Goal: Information Seeking & Learning: Learn about a topic

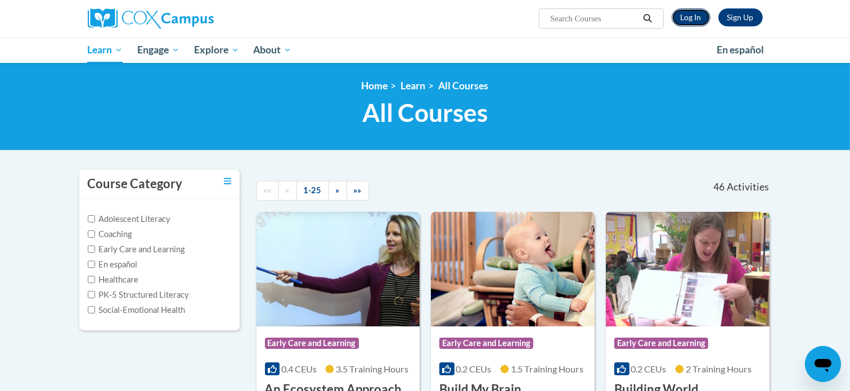
click at [692, 25] on link "Log In" at bounding box center [691, 17] width 39 height 18
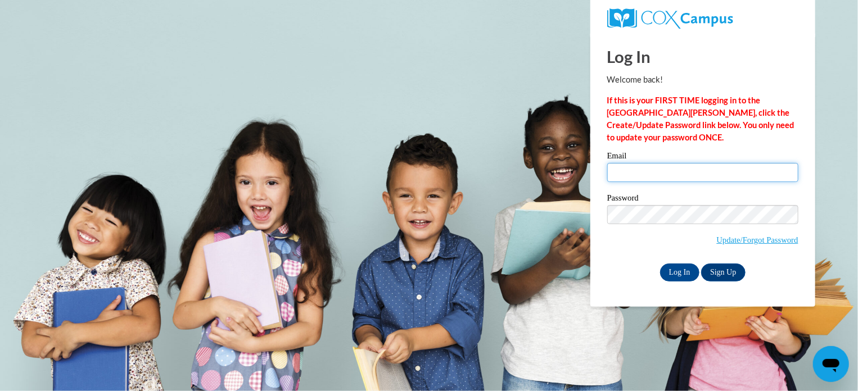
type input "buellel@cpsboe.k12.oh.us"
click at [657, 166] on input "buellel@cpsboe.k12.oh.us" at bounding box center [702, 172] width 191 height 19
click at [644, 250] on span "Update/Forgot Password" at bounding box center [702, 228] width 191 height 47
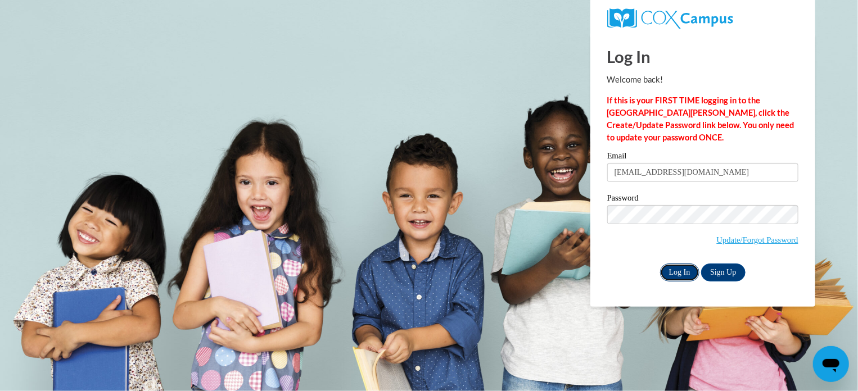
click at [688, 269] on input "Log In" at bounding box center [679, 273] width 39 height 18
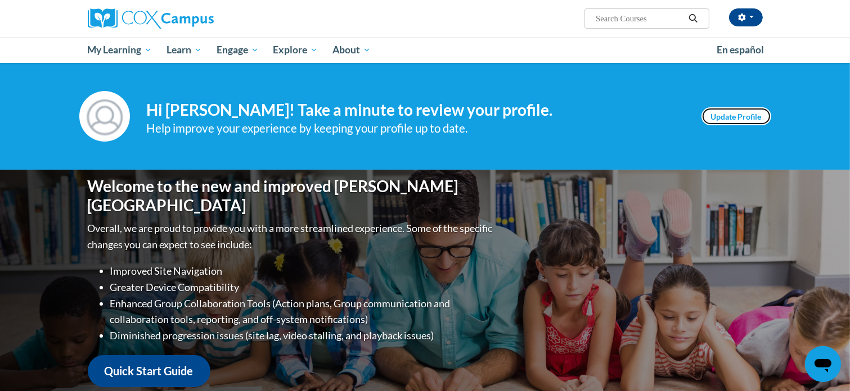
click at [727, 116] on link "Update Profile" at bounding box center [736, 116] width 70 height 18
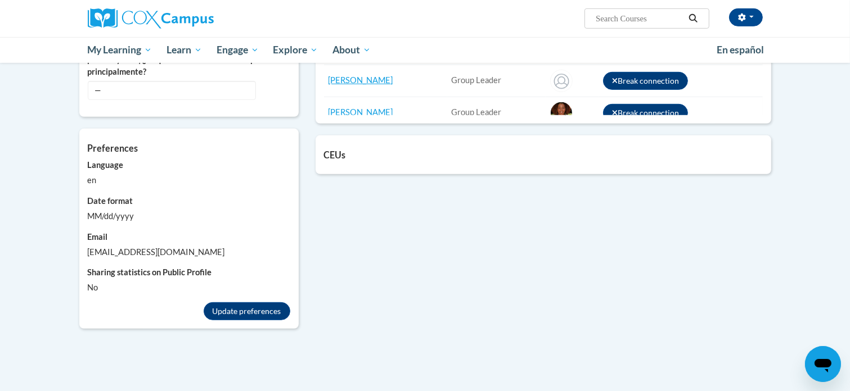
scroll to position [634, 0]
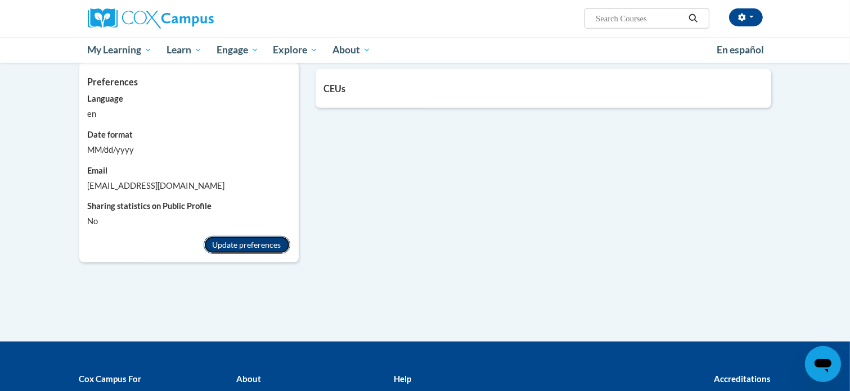
click at [260, 246] on button "Update preferences" at bounding box center [247, 245] width 87 height 18
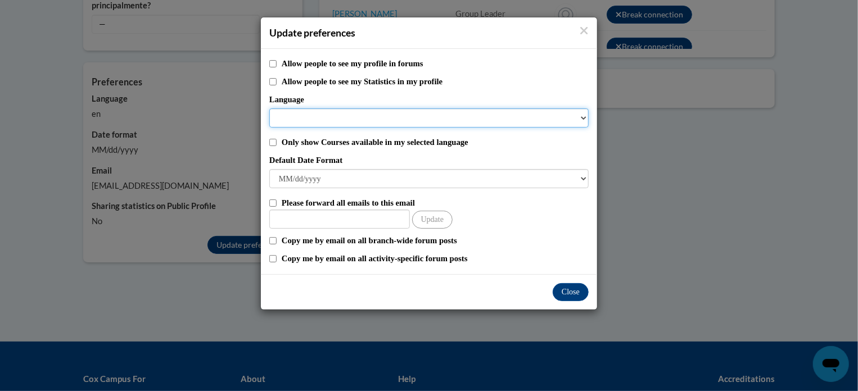
click at [333, 116] on select "Language" at bounding box center [428, 118] width 319 height 19
click at [586, 120] on select "Language" at bounding box center [428, 118] width 319 height 19
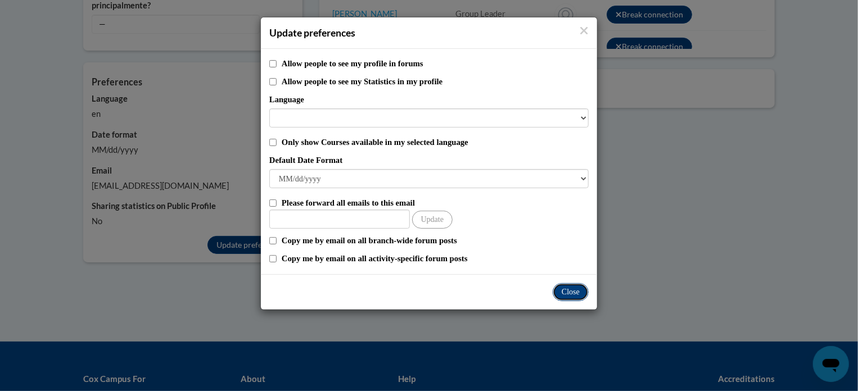
click at [567, 292] on button "Close" at bounding box center [571, 292] width 36 height 18
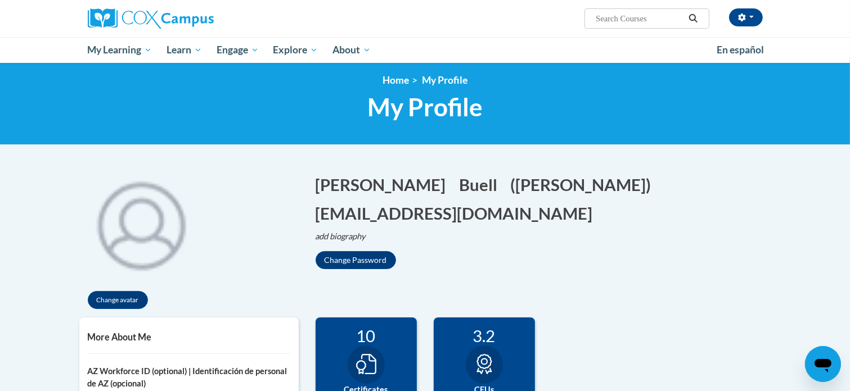
scroll to position [0, 0]
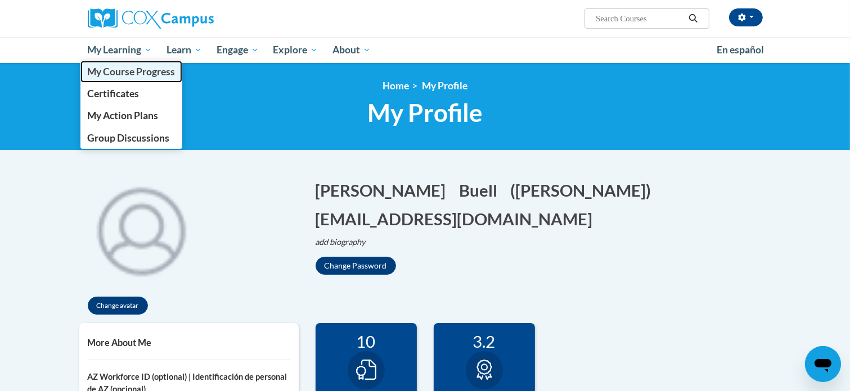
click at [131, 79] on link "My Course Progress" at bounding box center [131, 72] width 102 height 22
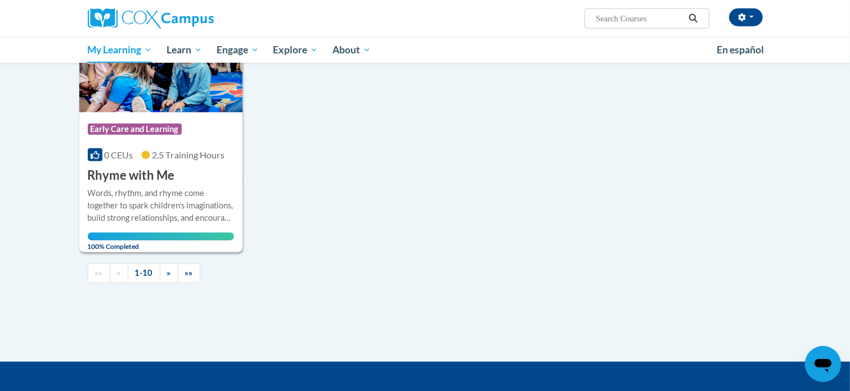
scroll to position [47, 0]
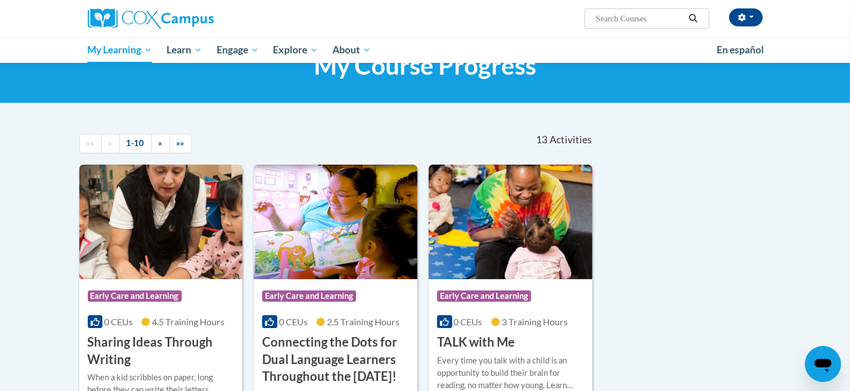
click at [134, 344] on h3 "Sharing Ideas Through Writing" at bounding box center [161, 351] width 147 height 35
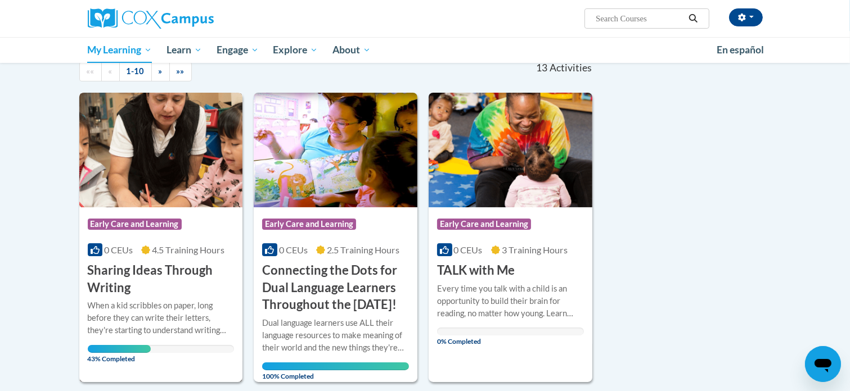
scroll to position [136, 0]
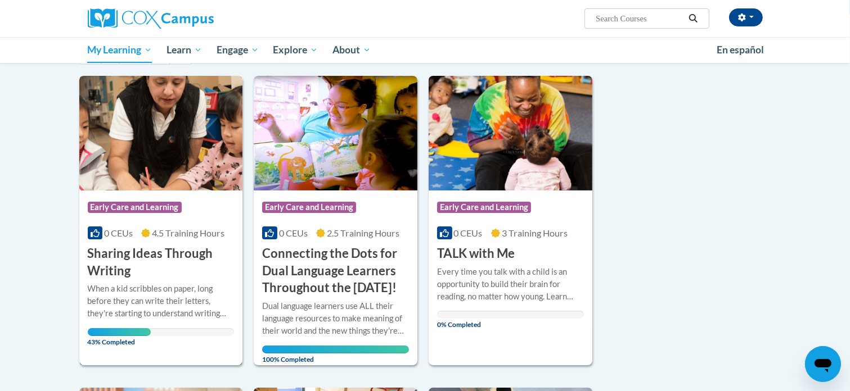
click at [110, 273] on h3 "Sharing Ideas Through Writing" at bounding box center [161, 262] width 147 height 35
click at [110, 275] on h3 "Sharing Ideas Through Writing" at bounding box center [161, 262] width 147 height 35
click at [163, 305] on div "When a kid scribbles on paper, long before they can write their letters, they'r…" at bounding box center [161, 301] width 147 height 37
click at [620, 22] on input "Search..." at bounding box center [639, 18] width 90 height 13
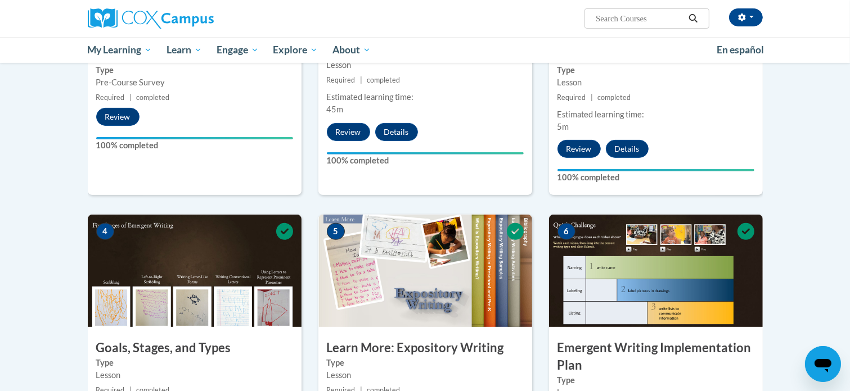
scroll to position [449, 0]
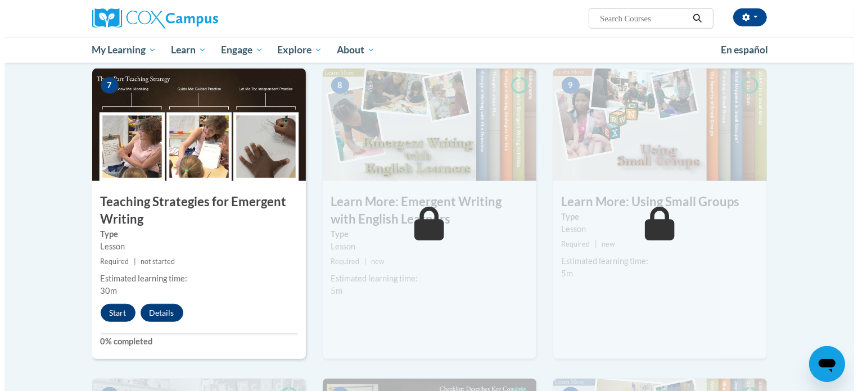
scroll to position [868, 0]
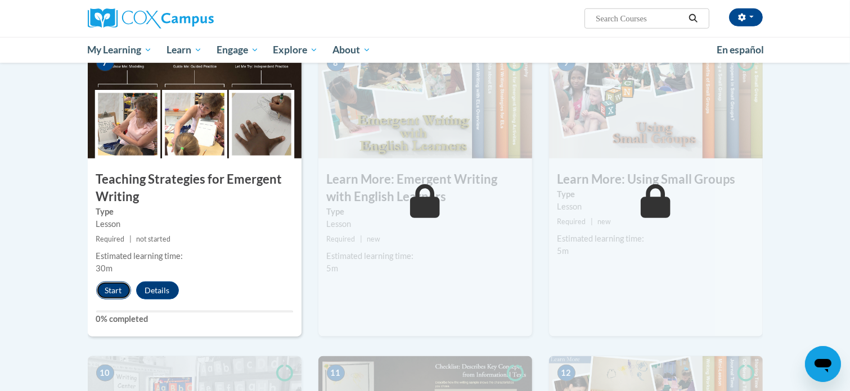
click at [107, 282] on button "Start" at bounding box center [113, 291] width 35 height 18
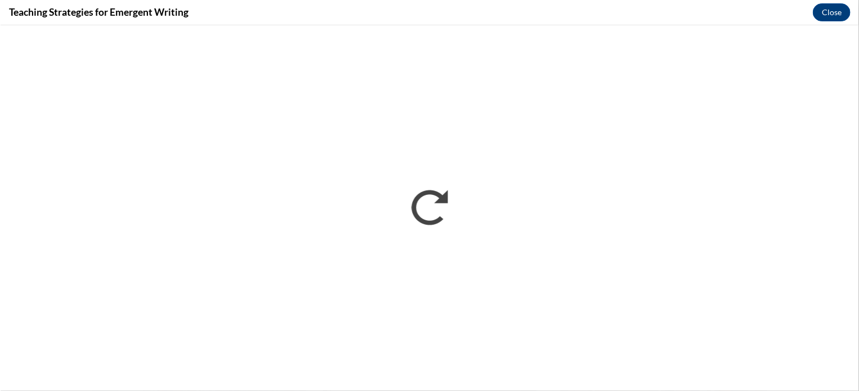
scroll to position [0, 0]
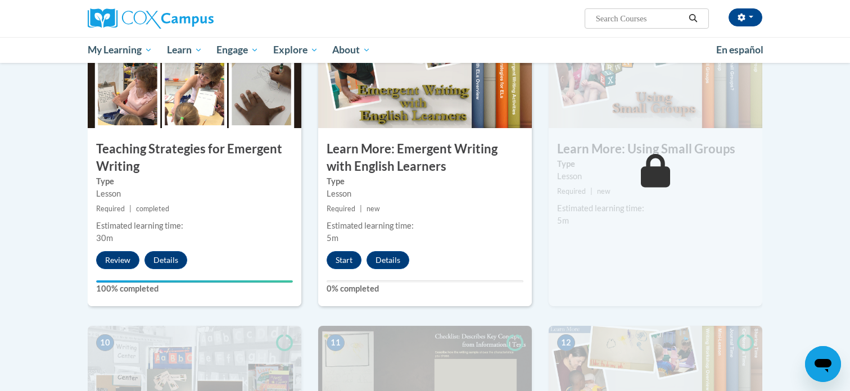
scroll to position [886, 0]
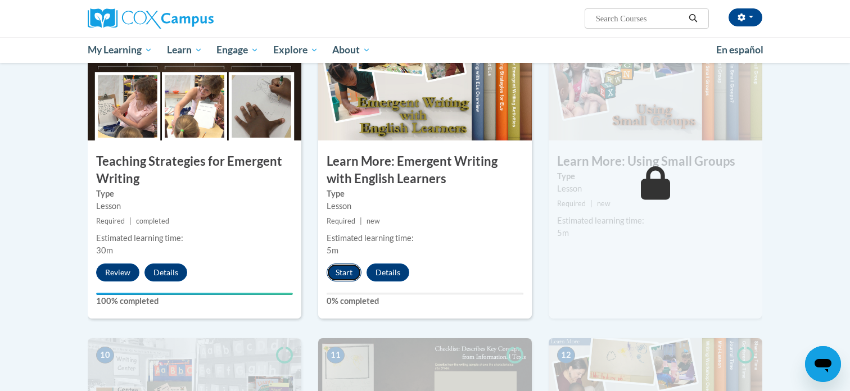
click at [337, 264] on button "Start" at bounding box center [344, 273] width 35 height 18
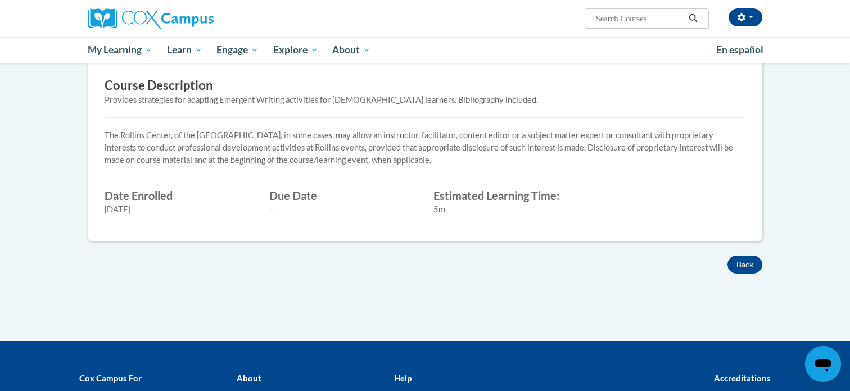
scroll to position [333, 0]
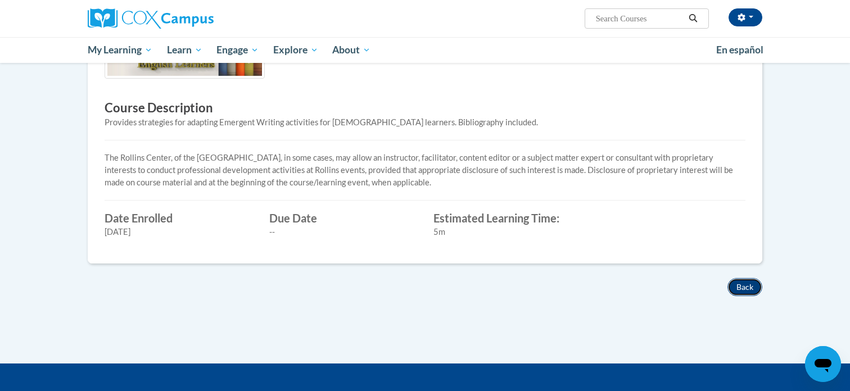
click at [748, 283] on button "Back" at bounding box center [745, 287] width 35 height 18
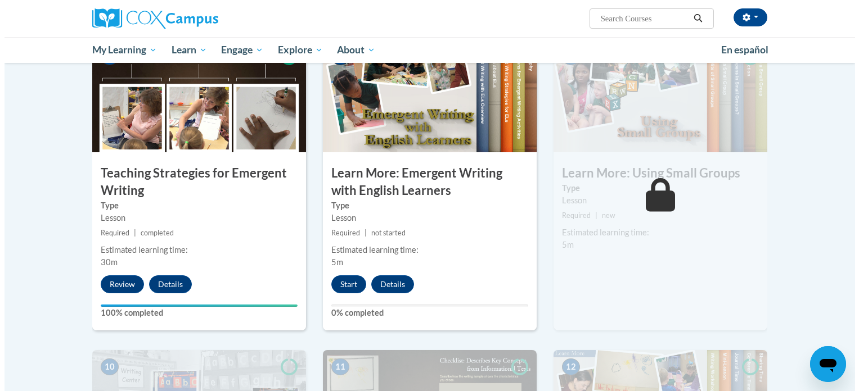
scroll to position [882, 0]
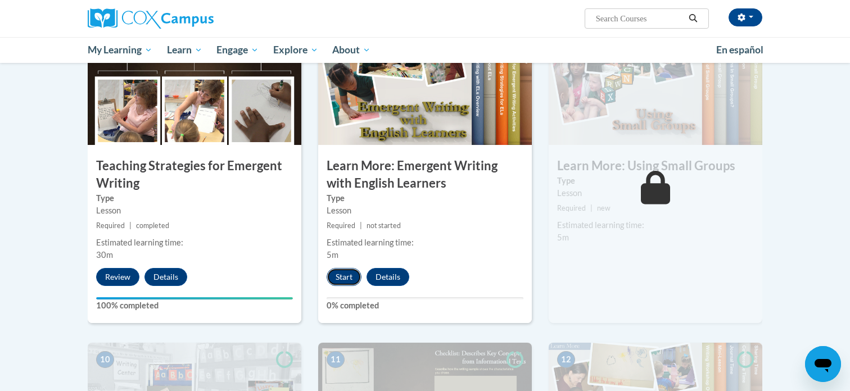
click at [351, 268] on button "Start" at bounding box center [344, 277] width 35 height 18
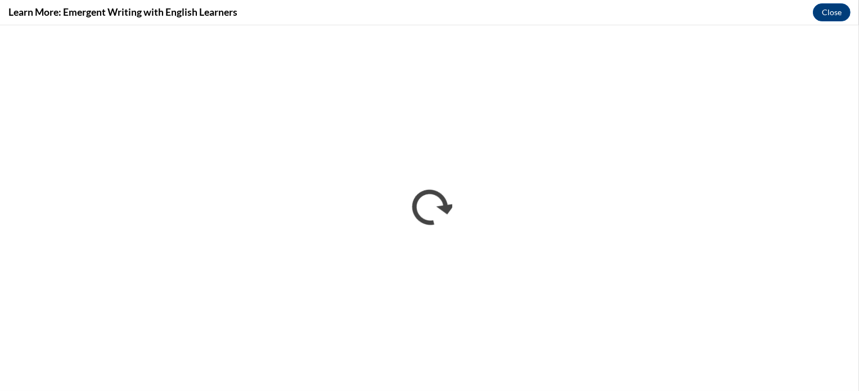
scroll to position [0, 0]
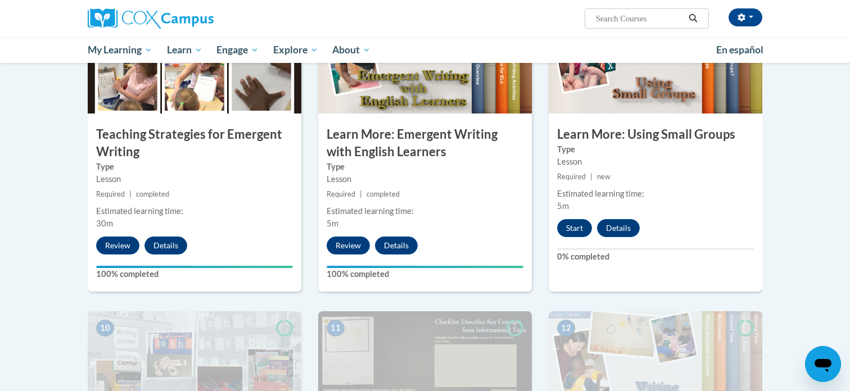
scroll to position [826, 0]
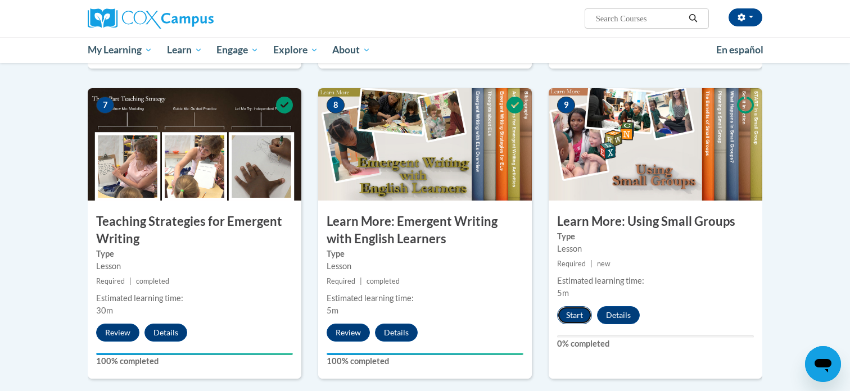
click at [567, 307] on button "Start" at bounding box center [574, 316] width 35 height 18
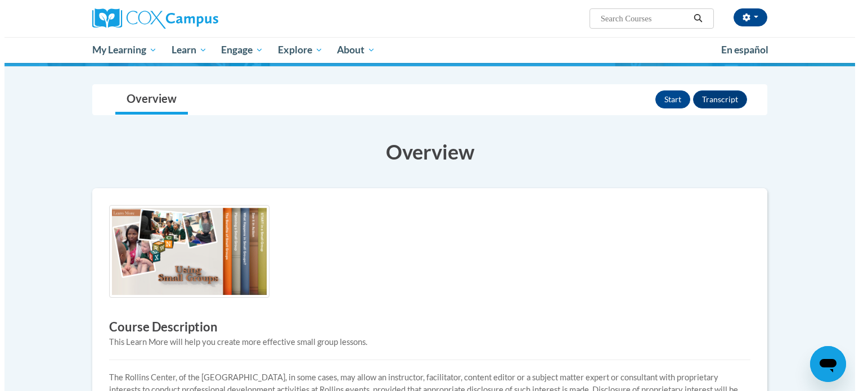
scroll to position [70, 0]
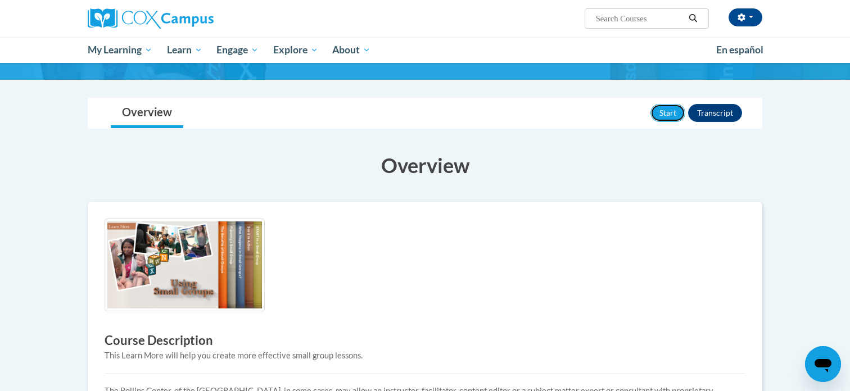
click at [665, 121] on button "Start" at bounding box center [668, 113] width 35 height 18
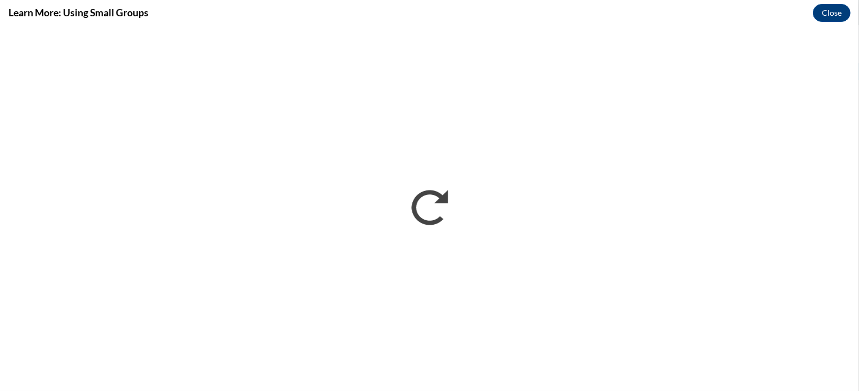
scroll to position [0, 0]
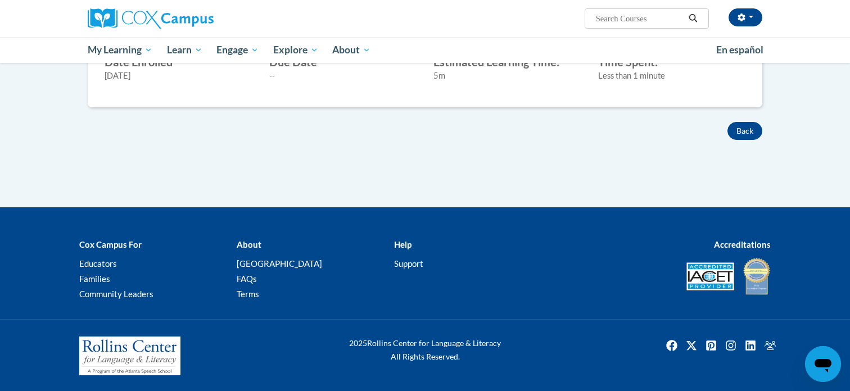
scroll to position [310, 0]
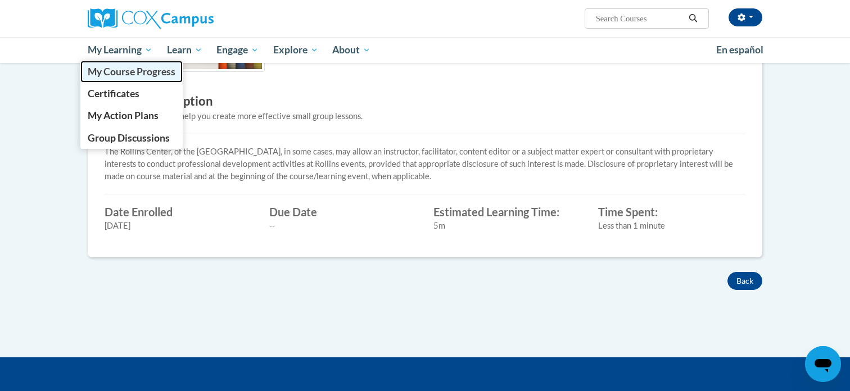
click at [123, 80] on link "My Course Progress" at bounding box center [131, 72] width 102 height 22
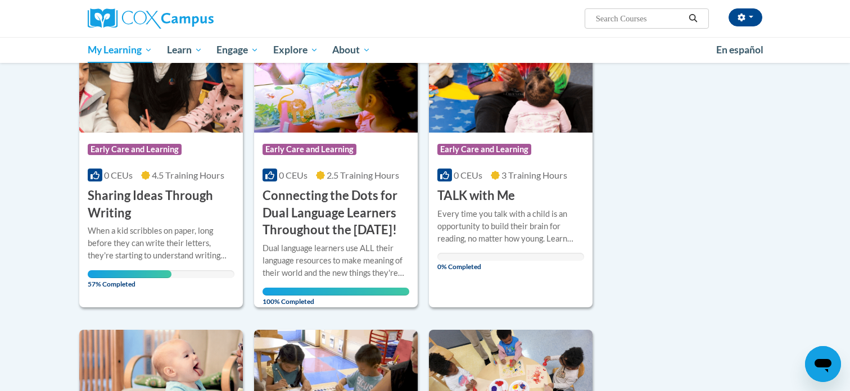
scroll to position [202, 0]
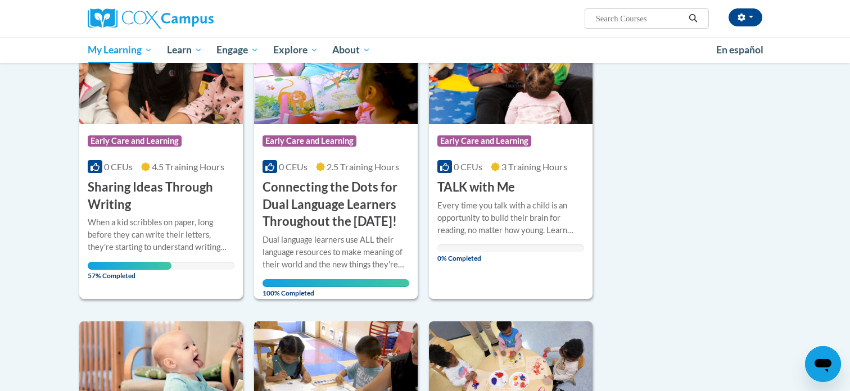
click at [138, 192] on h3 "Sharing Ideas Through Writing" at bounding box center [161, 196] width 147 height 35
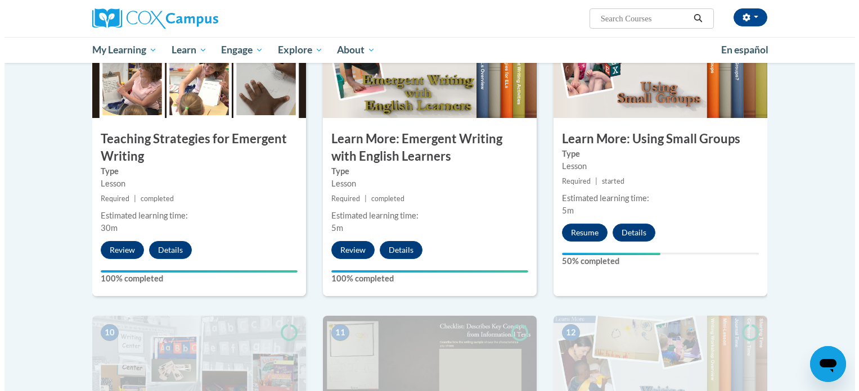
scroll to position [911, 0]
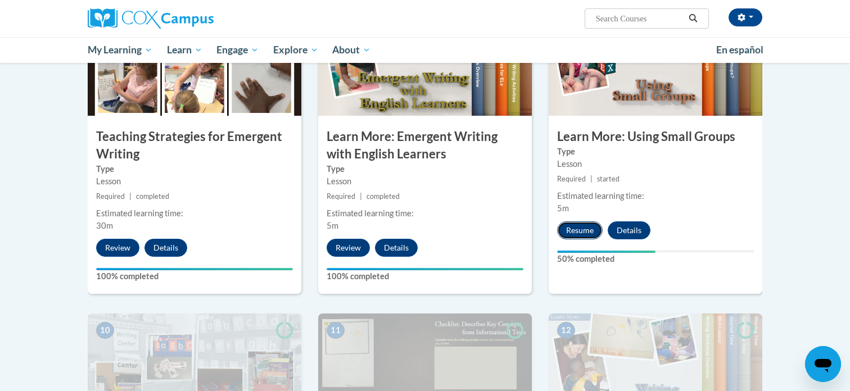
click at [579, 222] on button "Resume" at bounding box center [580, 231] width 46 height 18
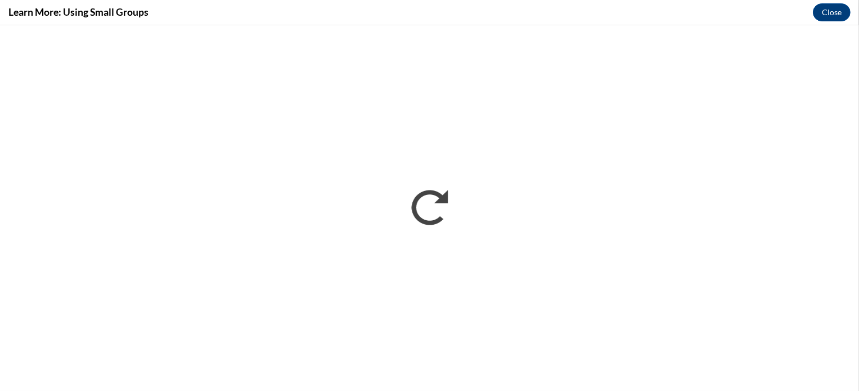
scroll to position [0, 0]
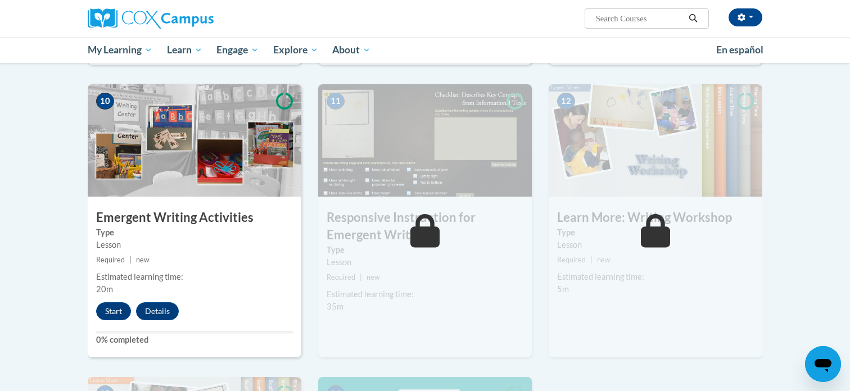
scroll to position [1138, 0]
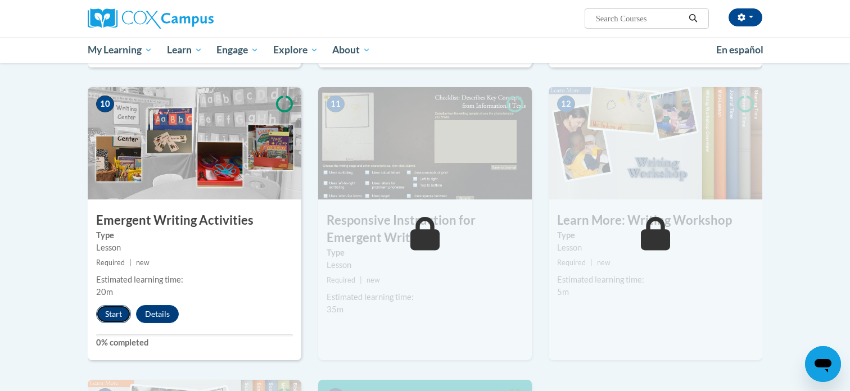
click at [111, 305] on button "Start" at bounding box center [113, 314] width 35 height 18
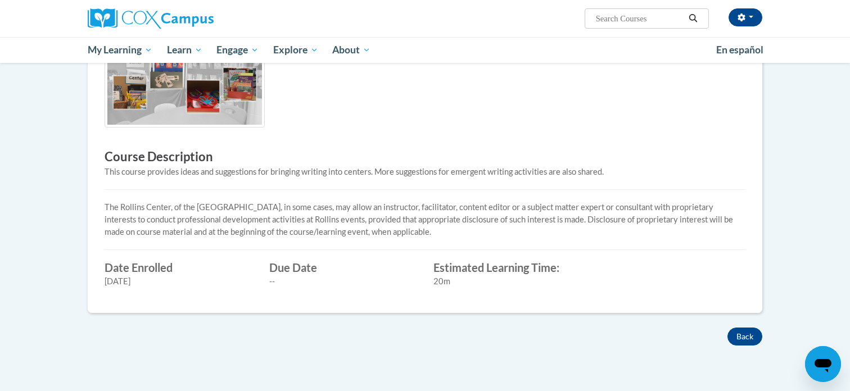
scroll to position [255, 0]
click at [741, 330] on button "Back" at bounding box center [745, 336] width 35 height 18
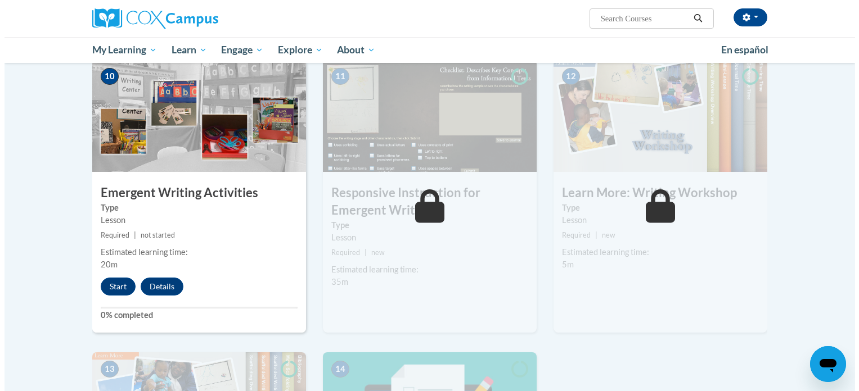
scroll to position [1170, 0]
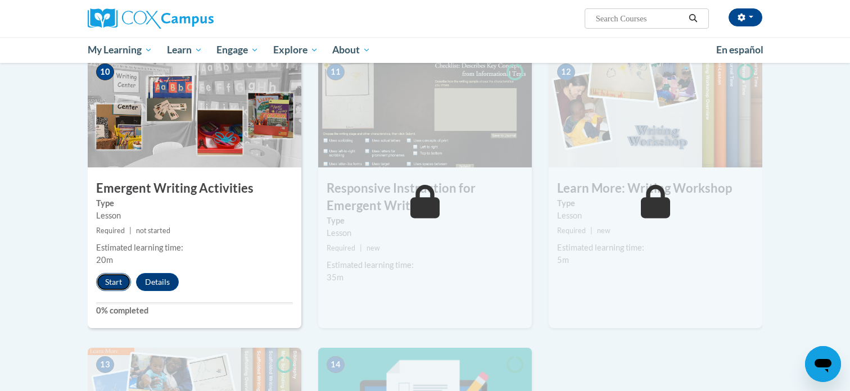
click at [103, 273] on button "Start" at bounding box center [113, 282] width 35 height 18
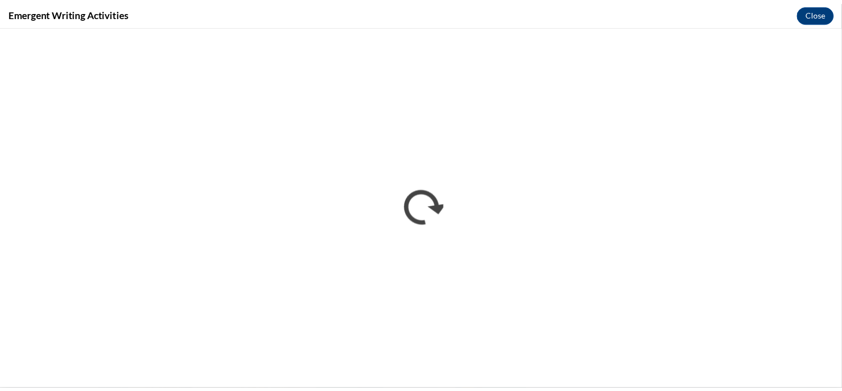
scroll to position [0, 0]
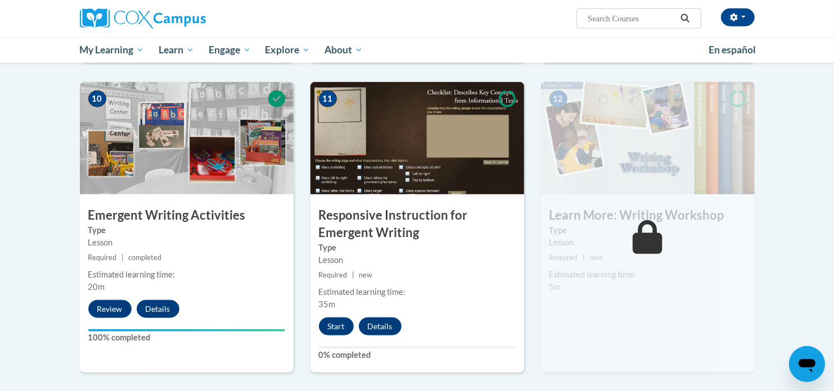
scroll to position [1147, 0]
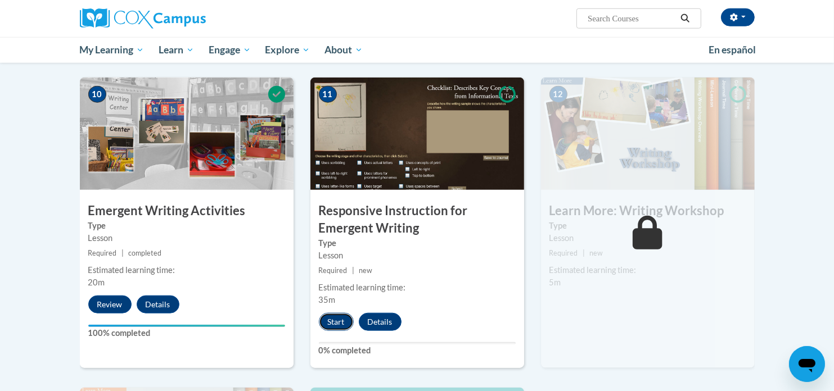
click at [325, 313] on button "Start" at bounding box center [336, 322] width 35 height 18
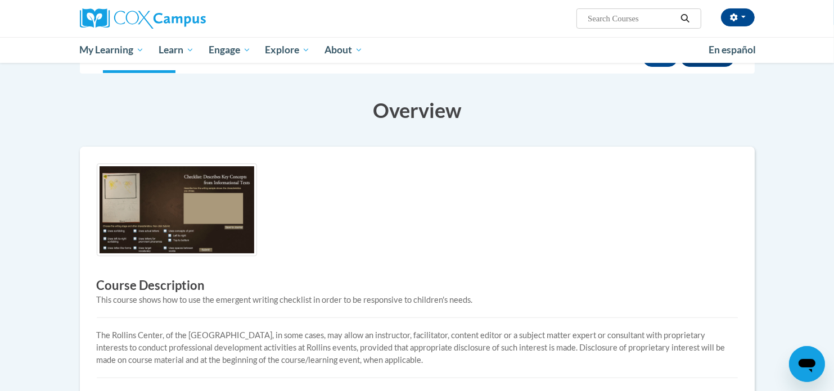
scroll to position [160, 0]
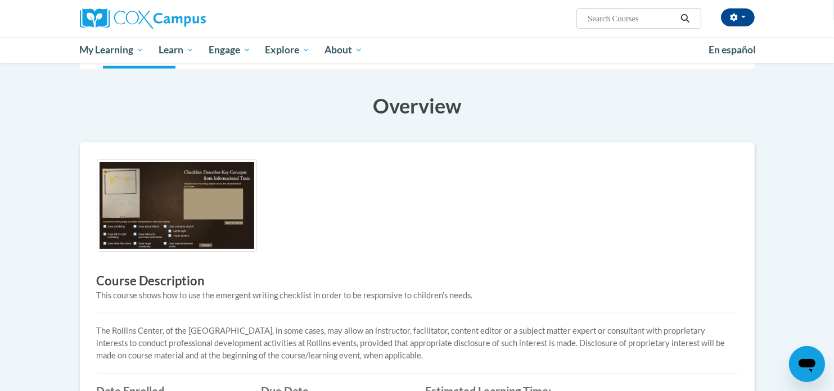
click at [185, 179] on img at bounding box center [177, 205] width 160 height 93
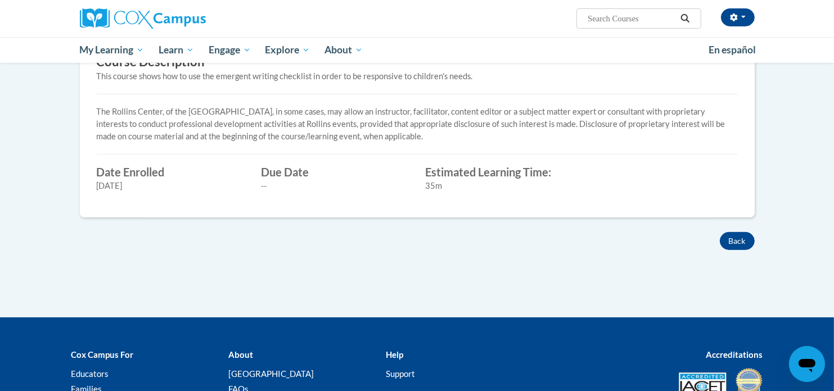
scroll to position [402, 0]
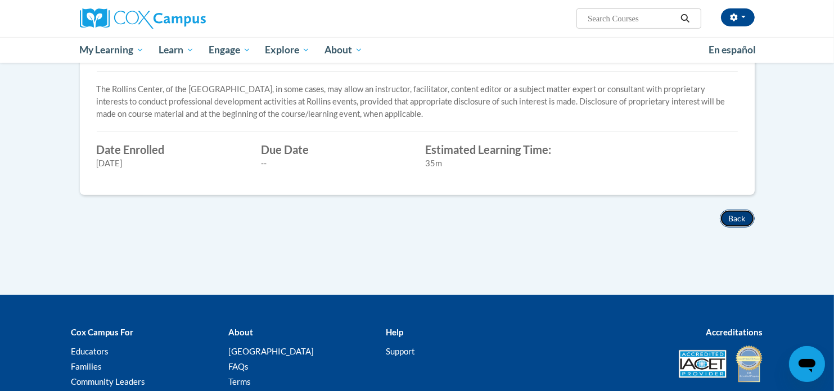
click at [734, 213] on button "Back" at bounding box center [737, 219] width 35 height 18
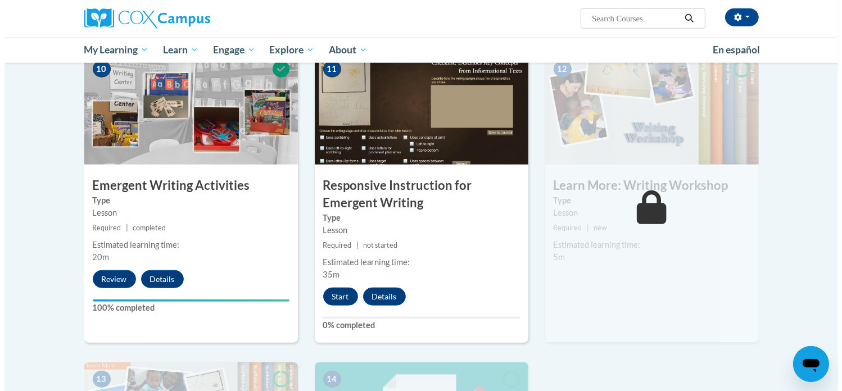
scroll to position [1183, 0]
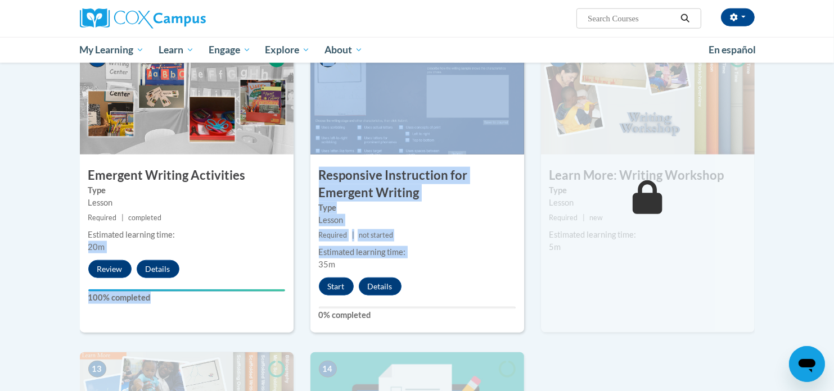
drag, startPoint x: 277, startPoint y: 219, endPoint x: 316, endPoint y: 253, distance: 52.2
click at [423, 246] on div "Estimated learning time:" at bounding box center [417, 252] width 197 height 12
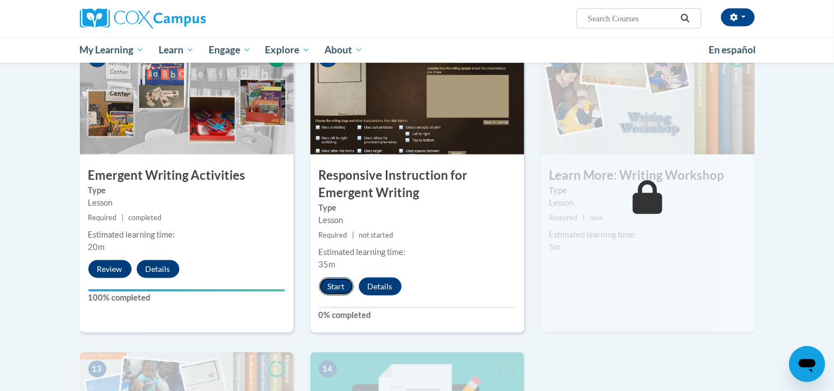
click at [342, 278] on button "Start" at bounding box center [336, 287] width 35 height 18
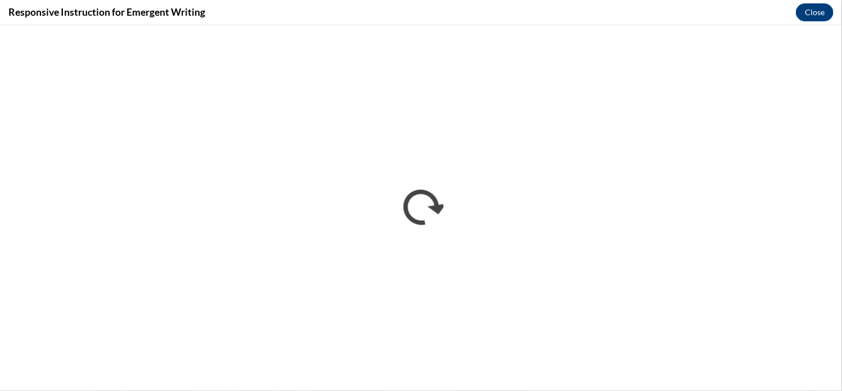
scroll to position [0, 0]
